Goal: Task Accomplishment & Management: Use online tool/utility

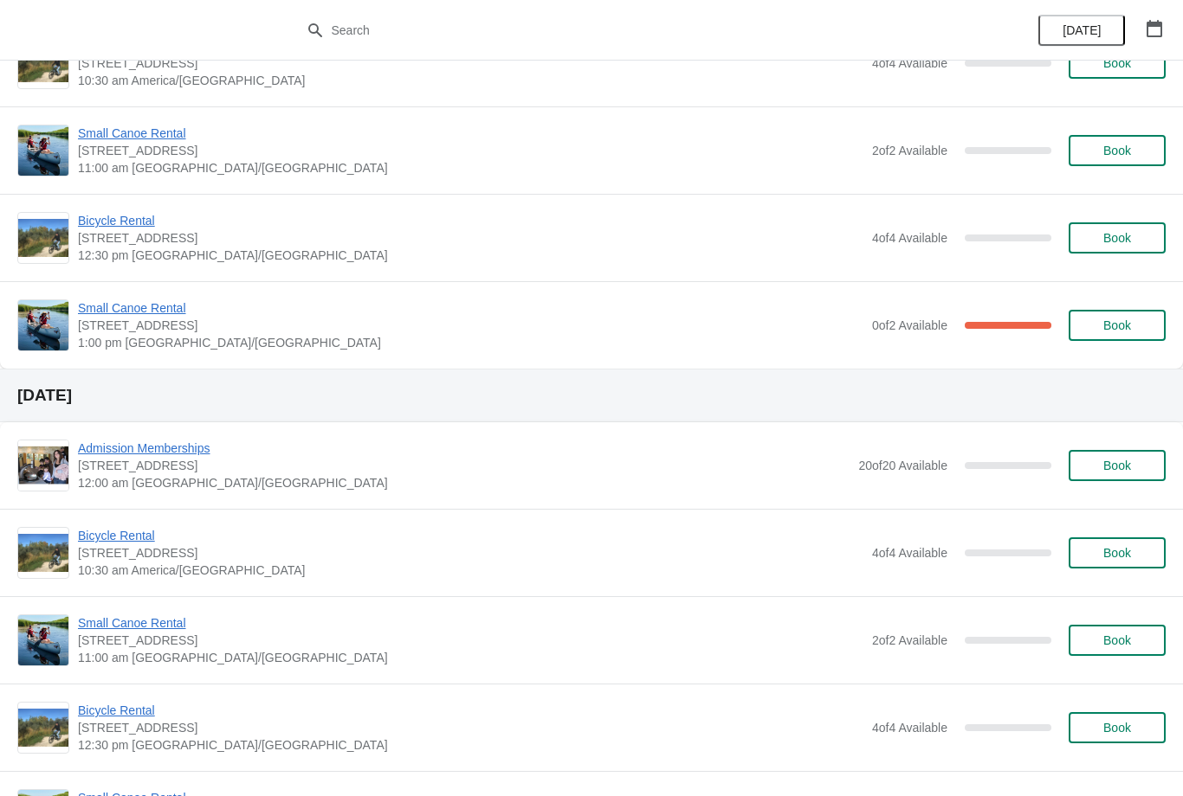
scroll to position [725, 0]
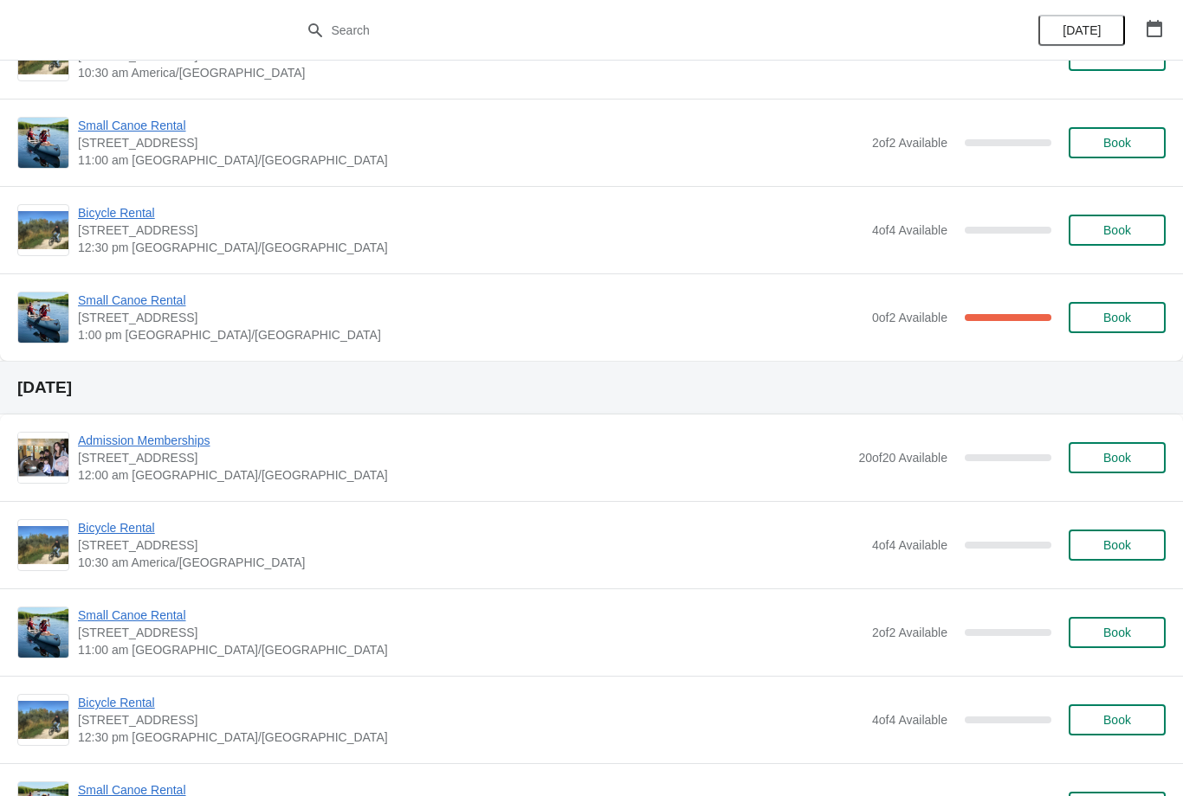
click at [144, 300] on span "Small Canoe Rental" at bounding box center [470, 300] width 785 height 17
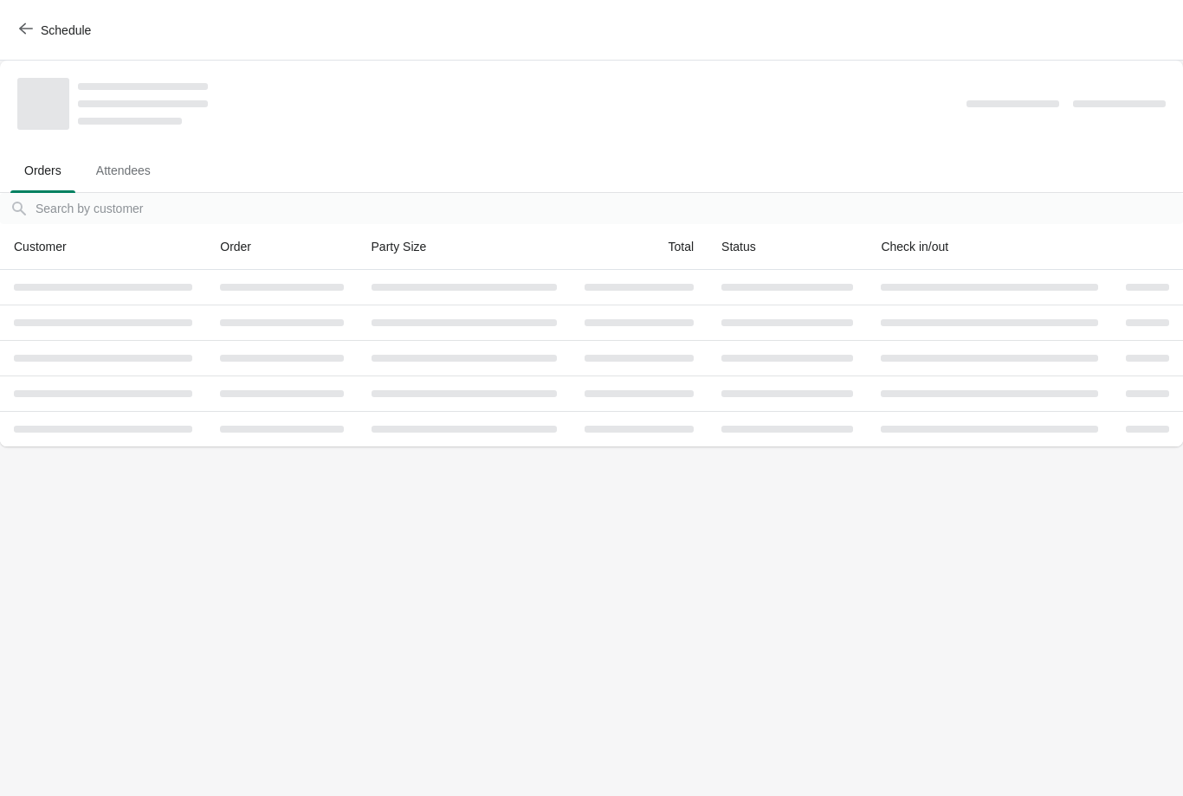
scroll to position [0, 0]
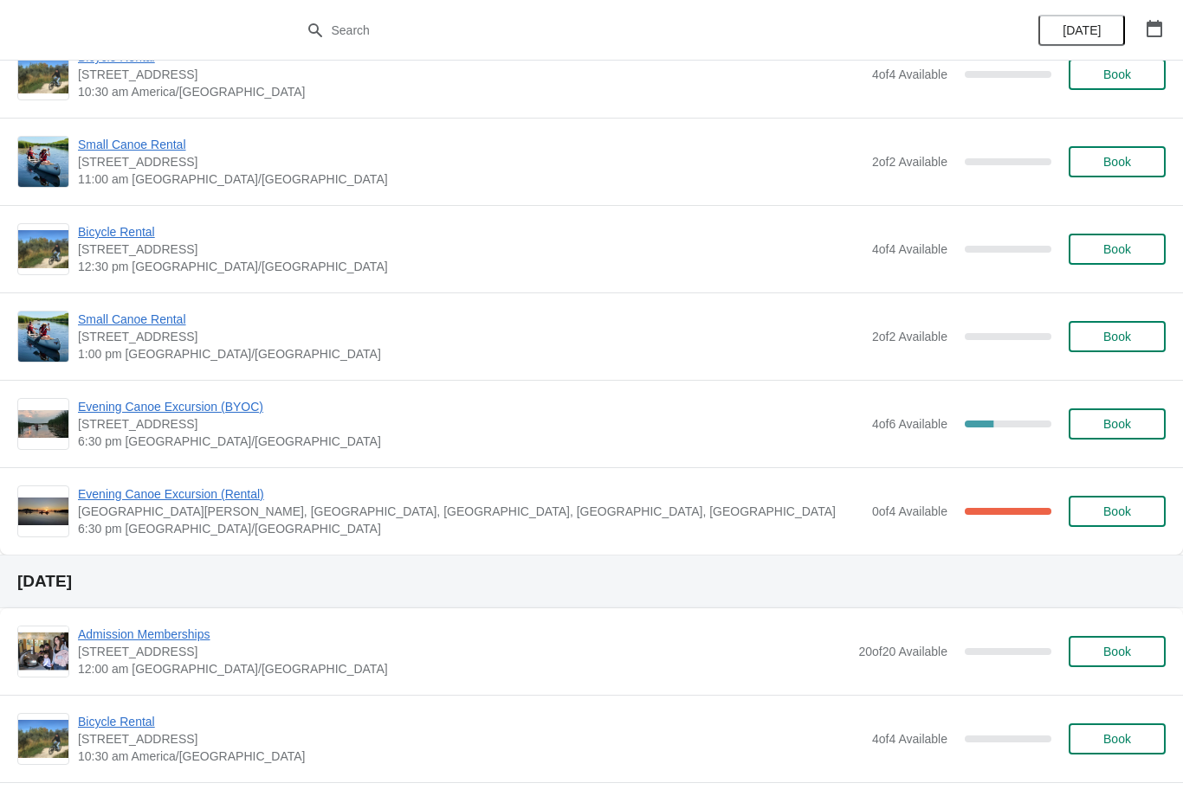
scroll to position [1685, 0]
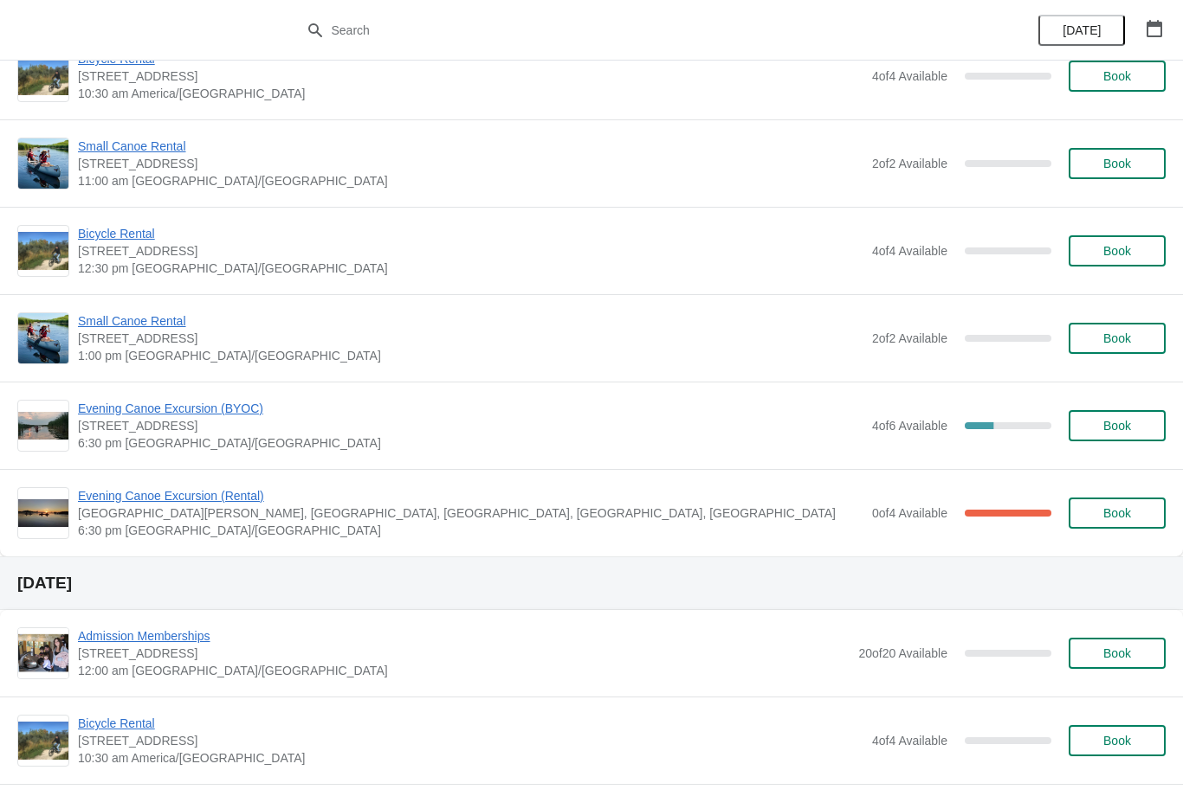
click at [232, 402] on span "Evening Canoe Excursion (BYOC)" at bounding box center [470, 408] width 785 height 17
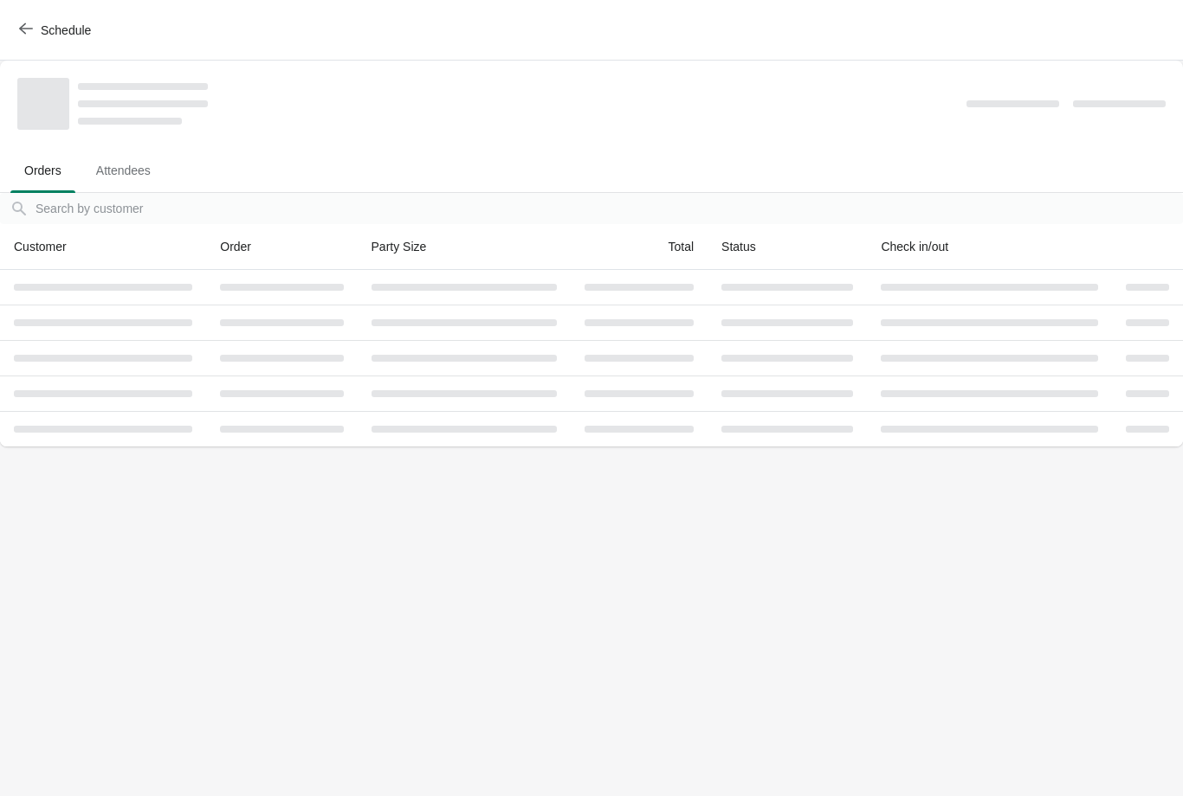
scroll to position [0, 0]
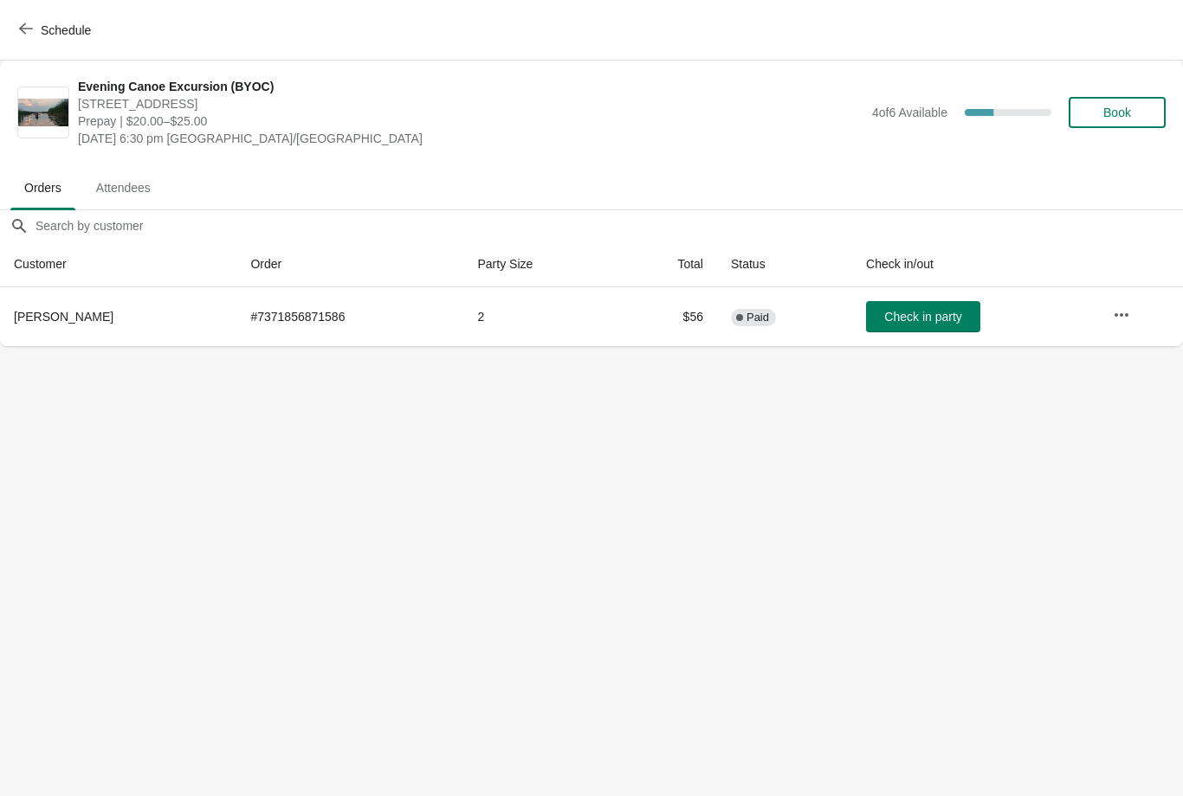
click at [1118, 309] on icon "button" at bounding box center [1120, 314] width 17 height 17
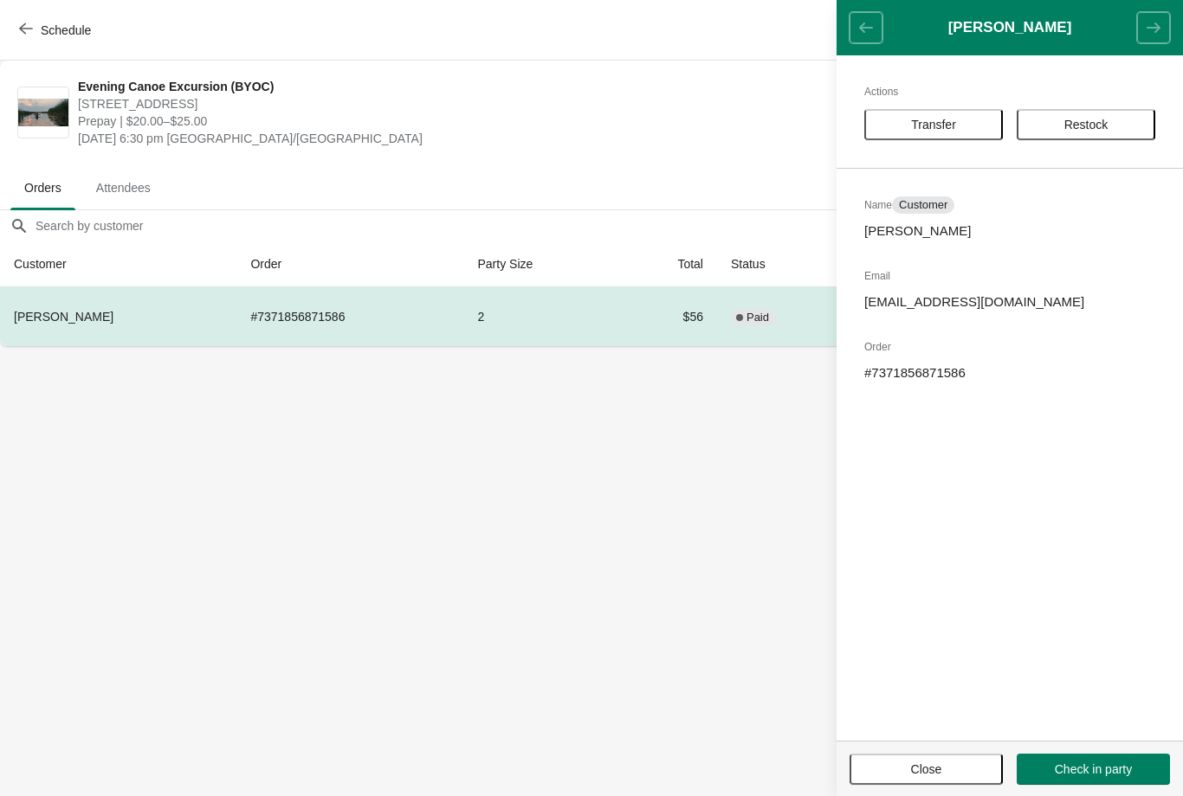
click at [860, 27] on header "[PERSON_NAME]" at bounding box center [1009, 27] width 346 height 55
click at [853, 14] on header "[PERSON_NAME]" at bounding box center [1009, 27] width 346 height 55
click at [742, 130] on span "[DATE] 6:30 pm [GEOGRAPHIC_DATA]/[GEOGRAPHIC_DATA]" at bounding box center [470, 138] width 785 height 17
click at [942, 763] on span "Close" at bounding box center [926, 770] width 31 height 14
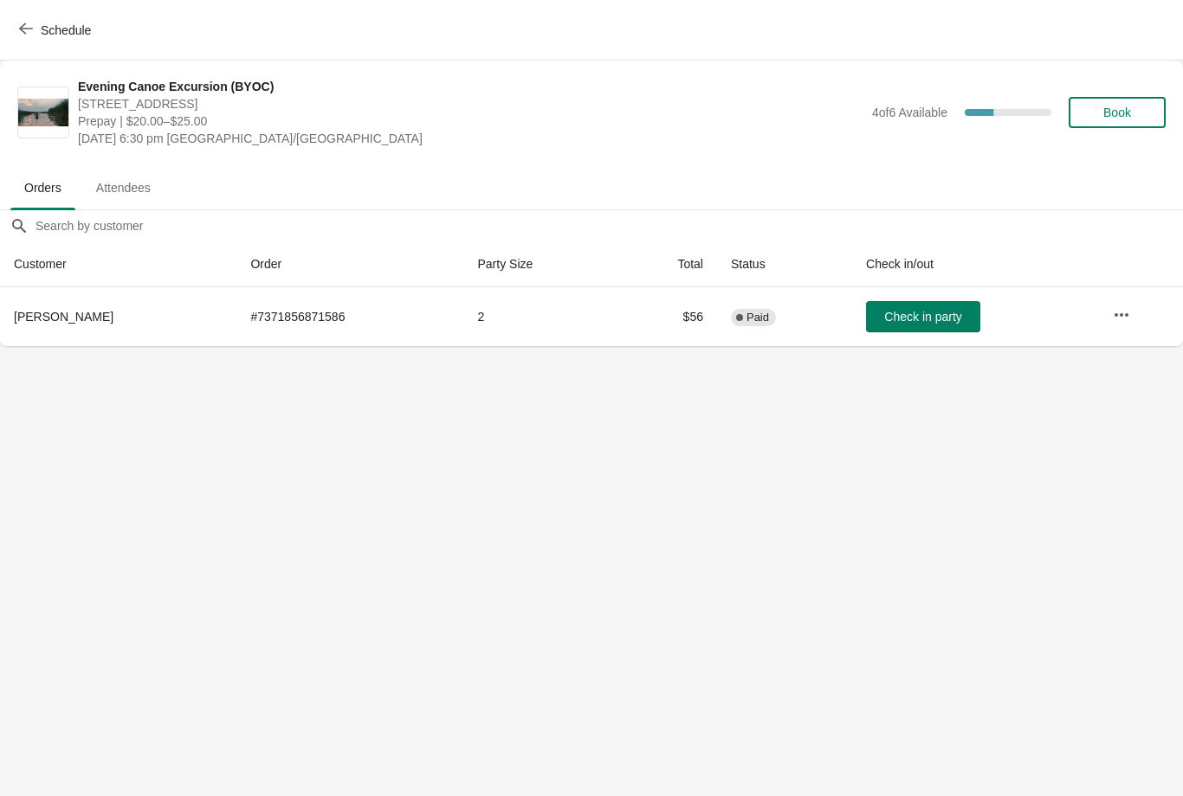
click at [1122, 317] on icon "button" at bounding box center [1120, 314] width 17 height 17
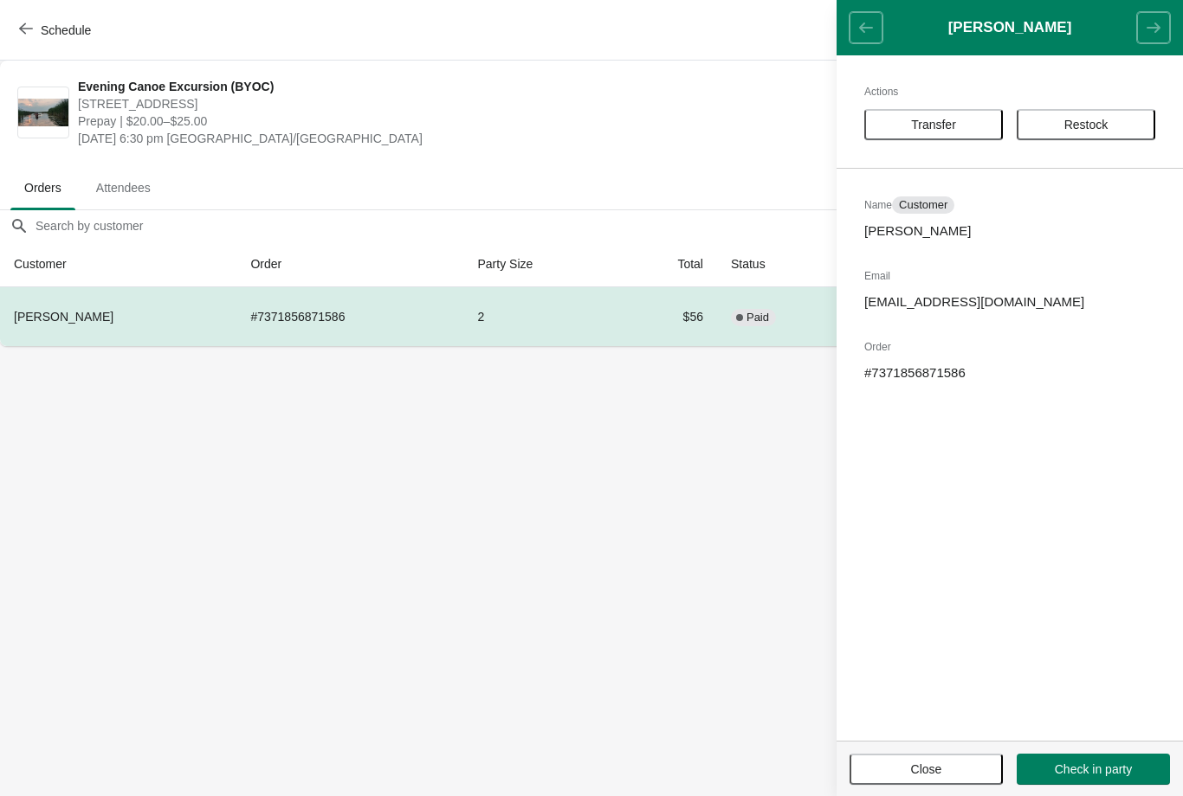
click at [323, 321] on td "# 7371856871586" at bounding box center [349, 316] width 227 height 59
click at [951, 127] on span "Transfer" at bounding box center [933, 125] width 45 height 14
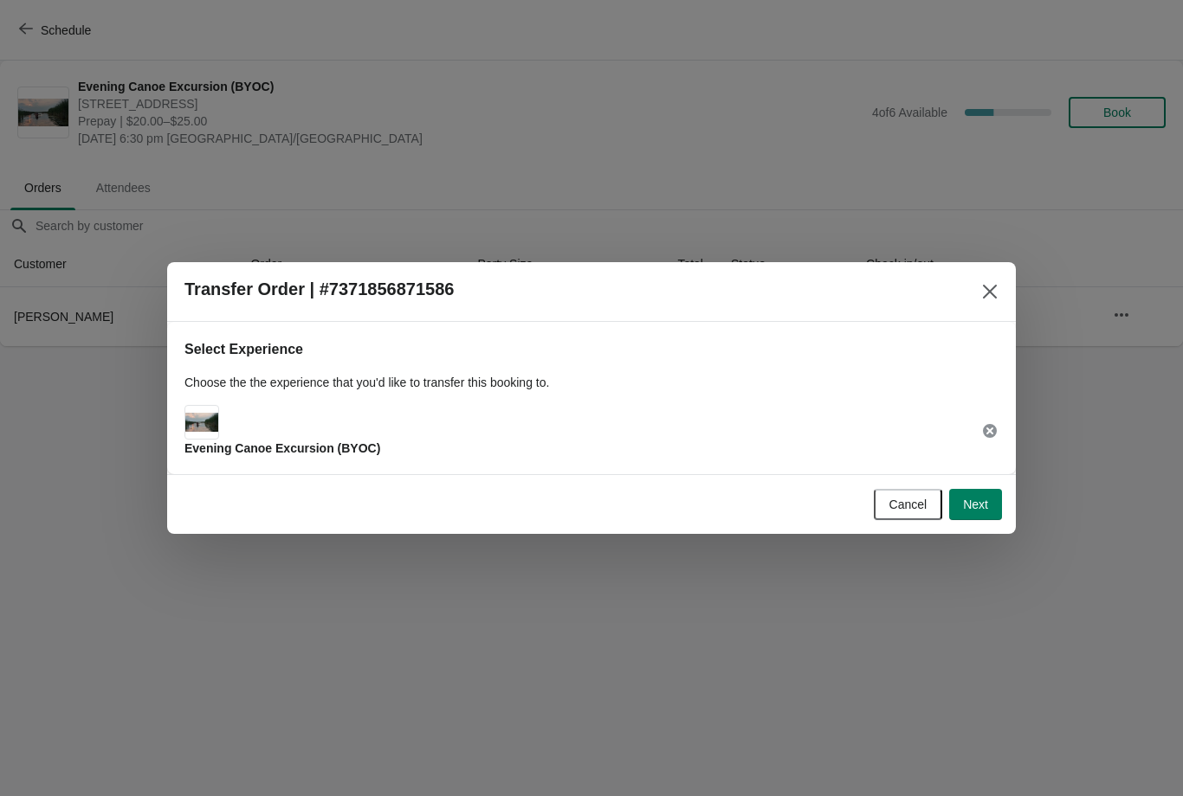
click at [983, 285] on icon "Close" at bounding box center [989, 291] width 17 height 17
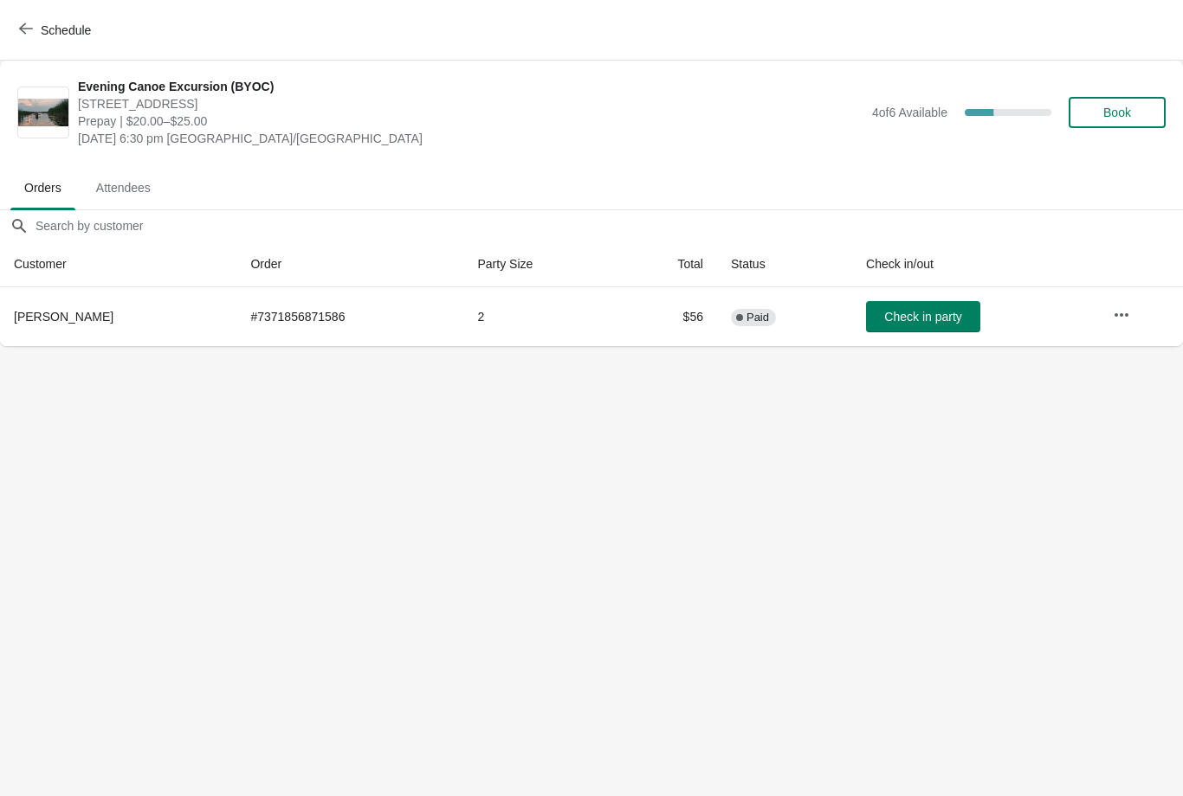
click at [746, 316] on span "Paid" at bounding box center [757, 318] width 23 height 14
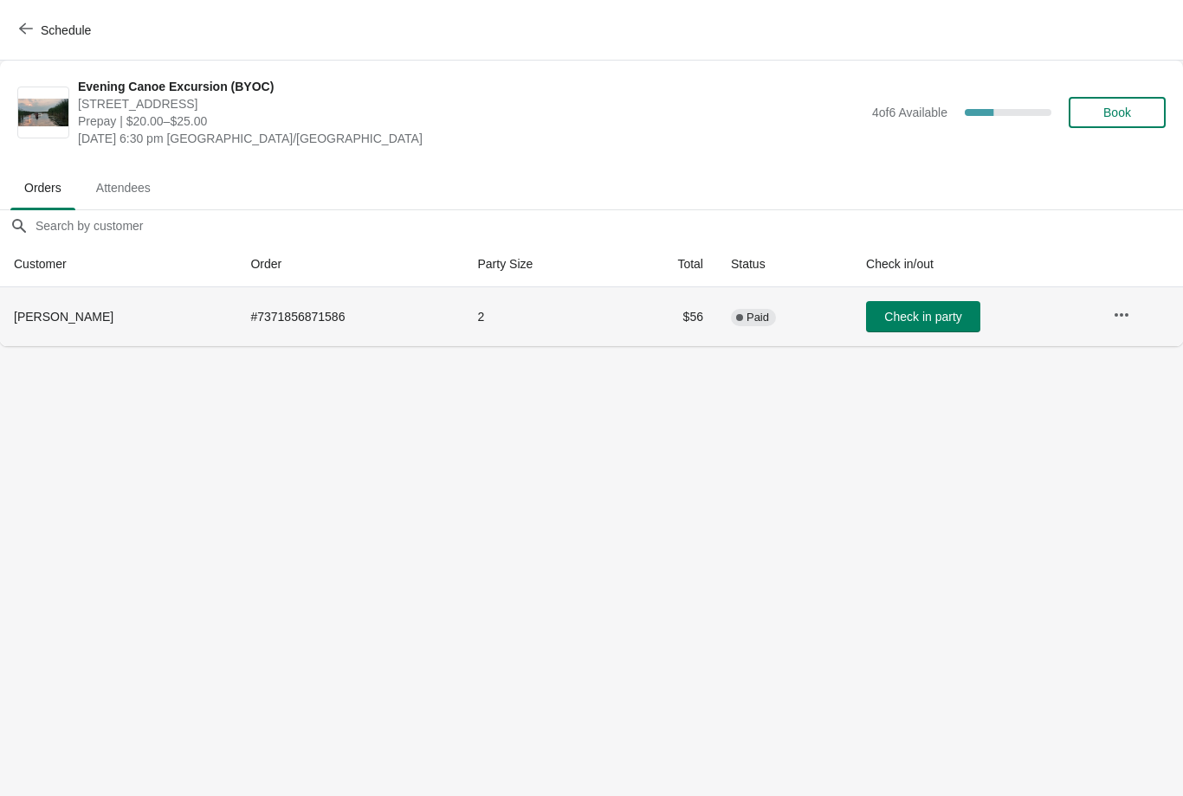
click at [61, 319] on span "[PERSON_NAME]" at bounding box center [64, 317] width 100 height 14
click at [318, 311] on td "# 7371856871586" at bounding box center [349, 316] width 227 height 59
click at [1113, 317] on icon "button" at bounding box center [1120, 314] width 17 height 17
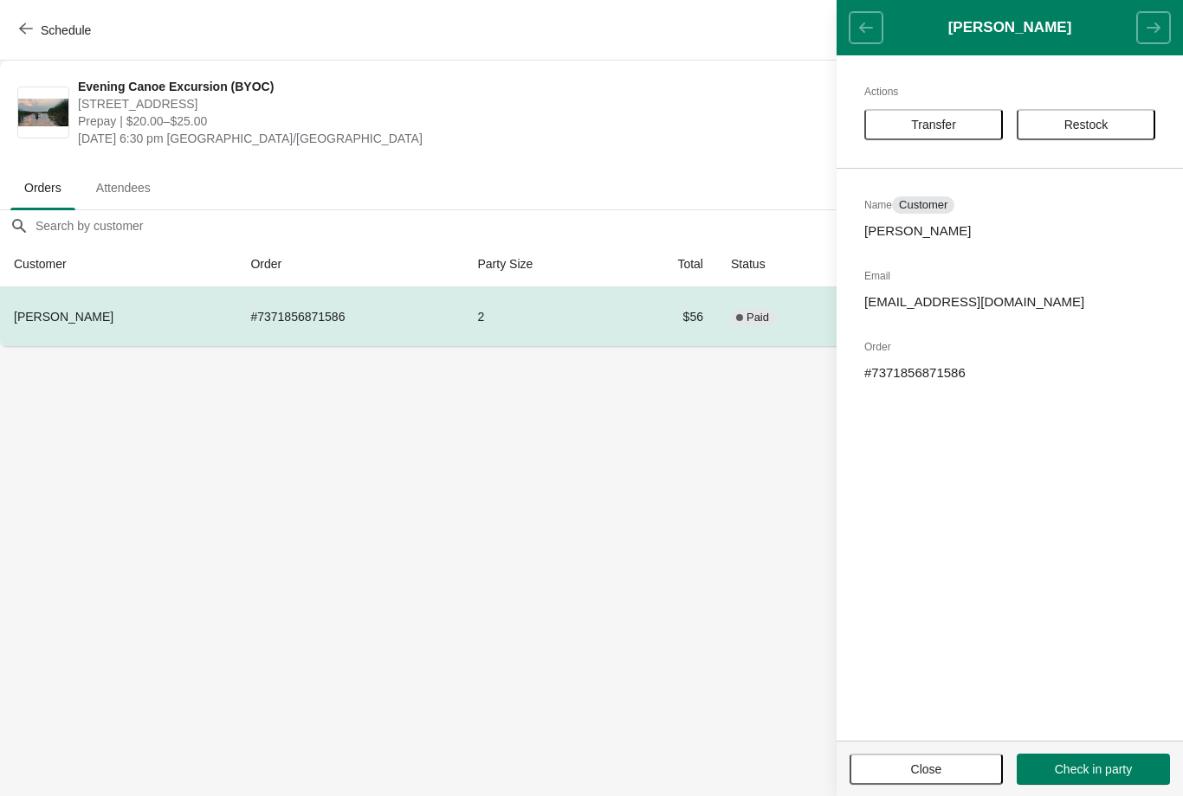
click at [1074, 123] on span "Restock" at bounding box center [1086, 125] width 44 height 14
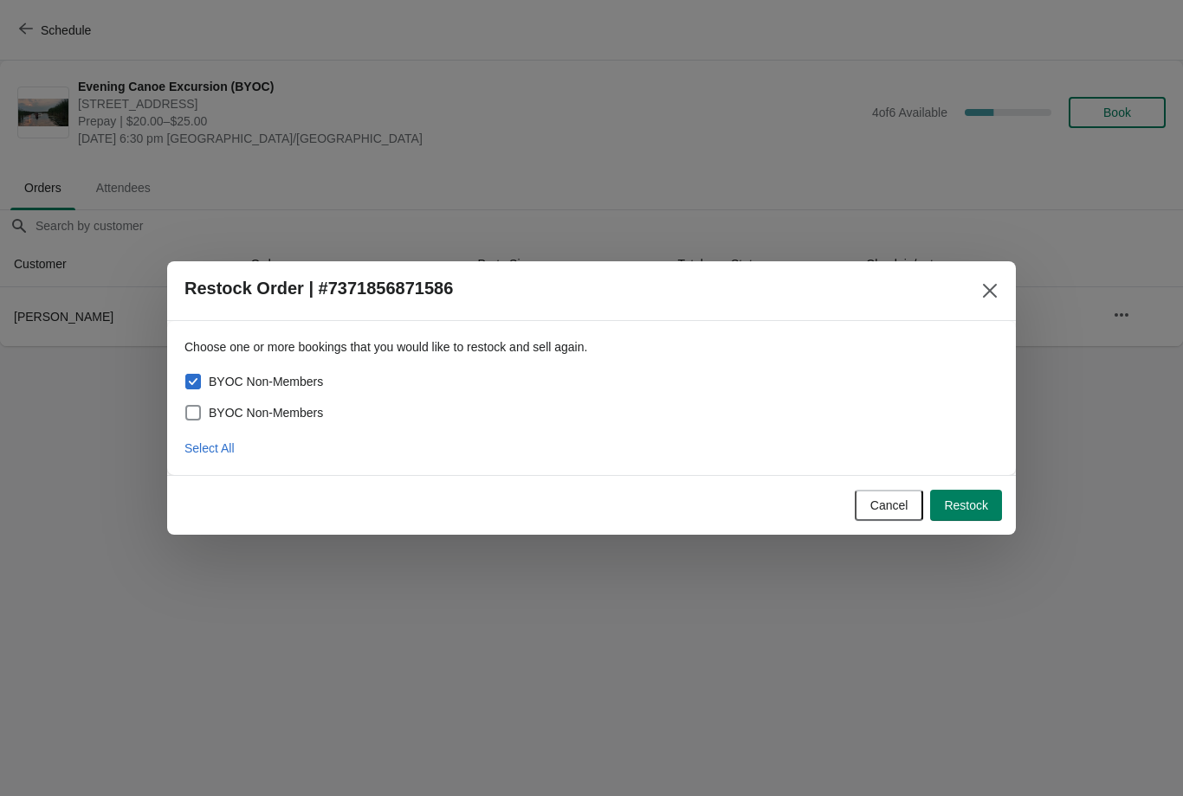
click at [877, 502] on span "Cancel" at bounding box center [889, 506] width 38 height 14
